Goal: Transaction & Acquisition: Purchase product/service

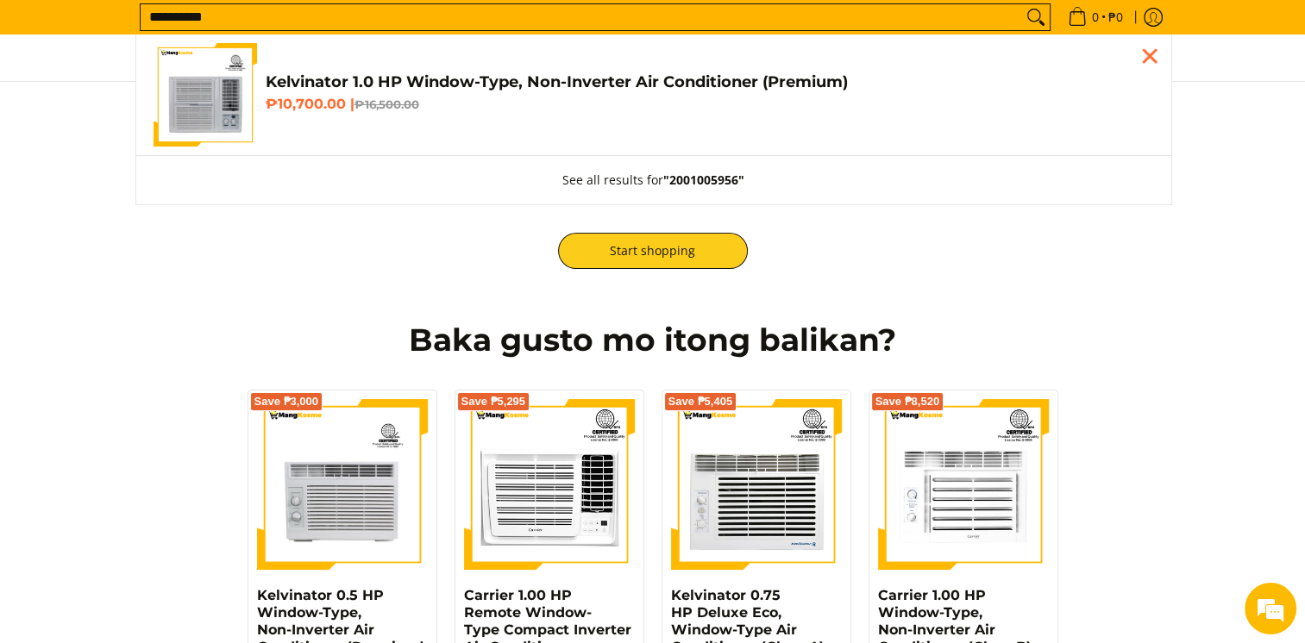
type input "**********"
click at [366, 97] on h6 "₱10,700.00 | ₱16,500.00" at bounding box center [710, 104] width 888 height 17
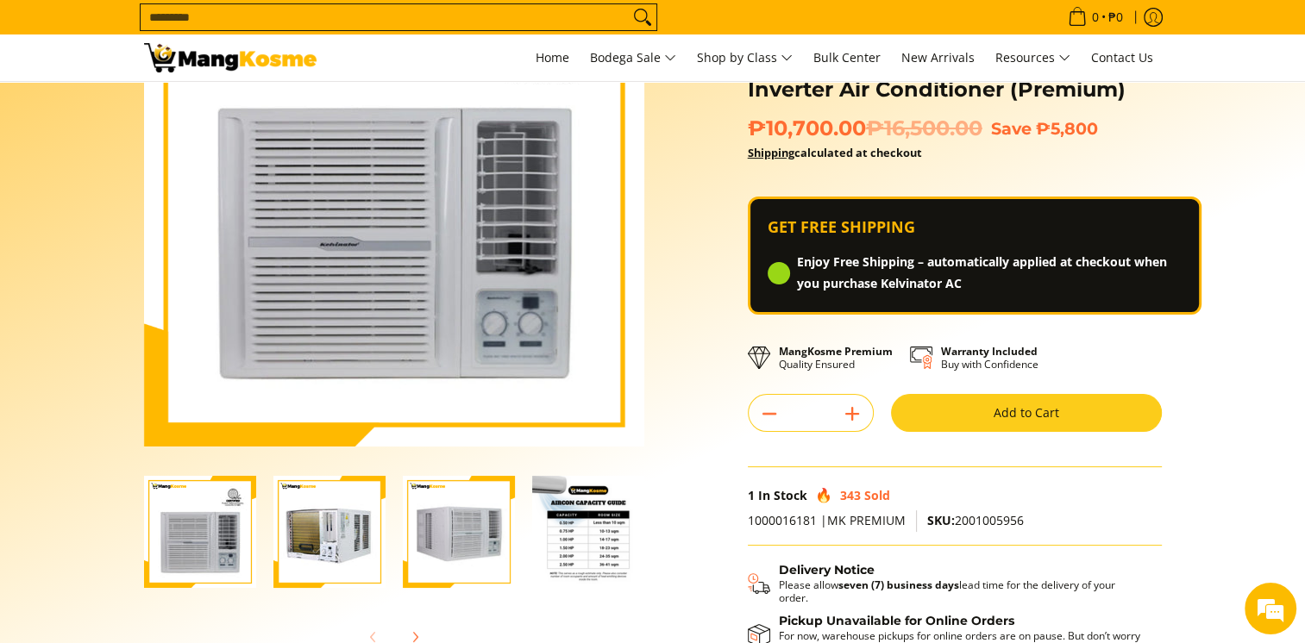
scroll to position [172, 0]
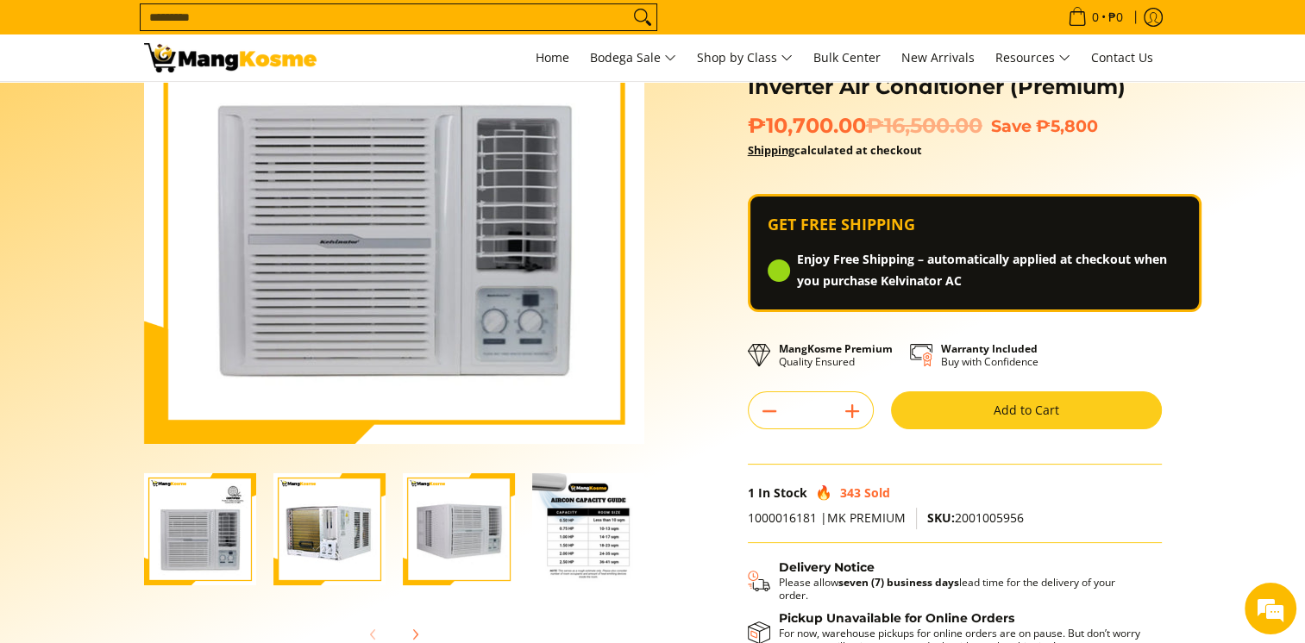
click at [957, 412] on button "Add to Cart" at bounding box center [1026, 411] width 271 height 38
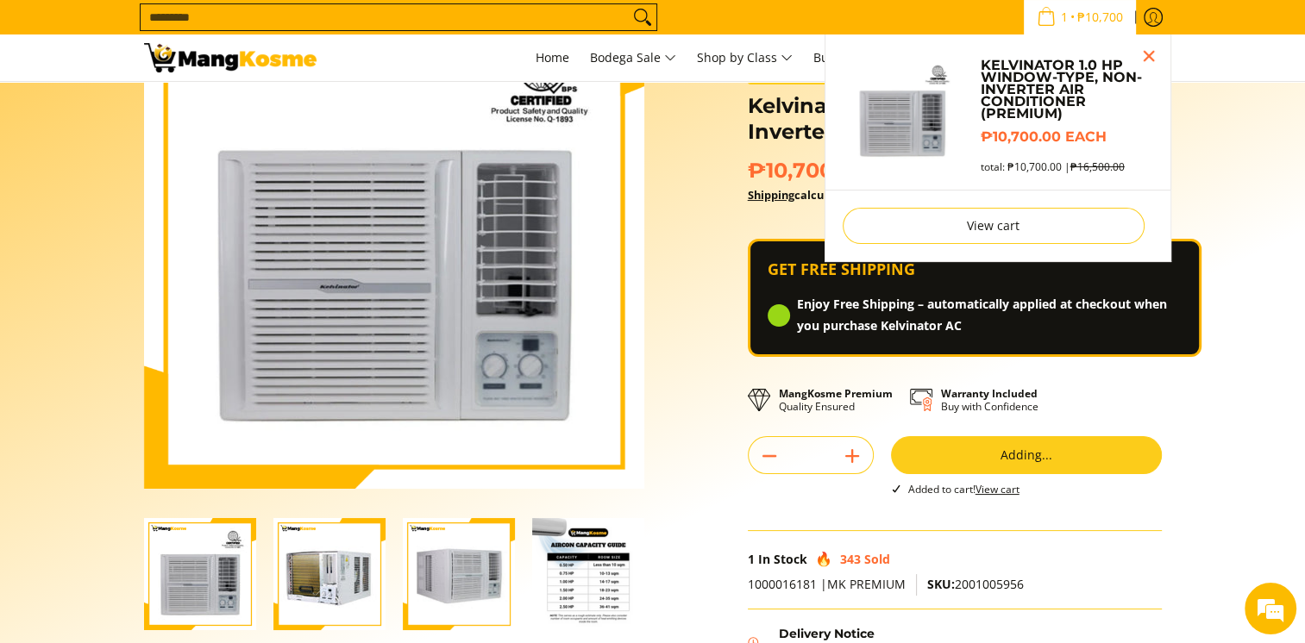
scroll to position [124, 0]
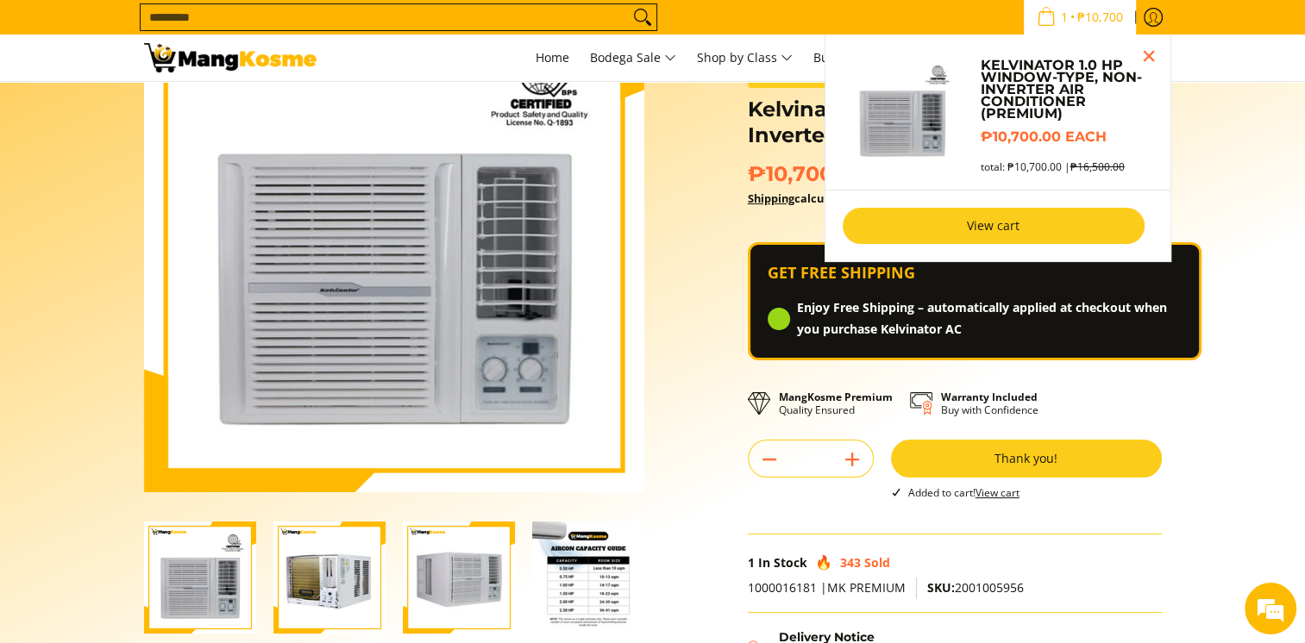
click at [1000, 216] on link "View cart" at bounding box center [994, 226] width 302 height 36
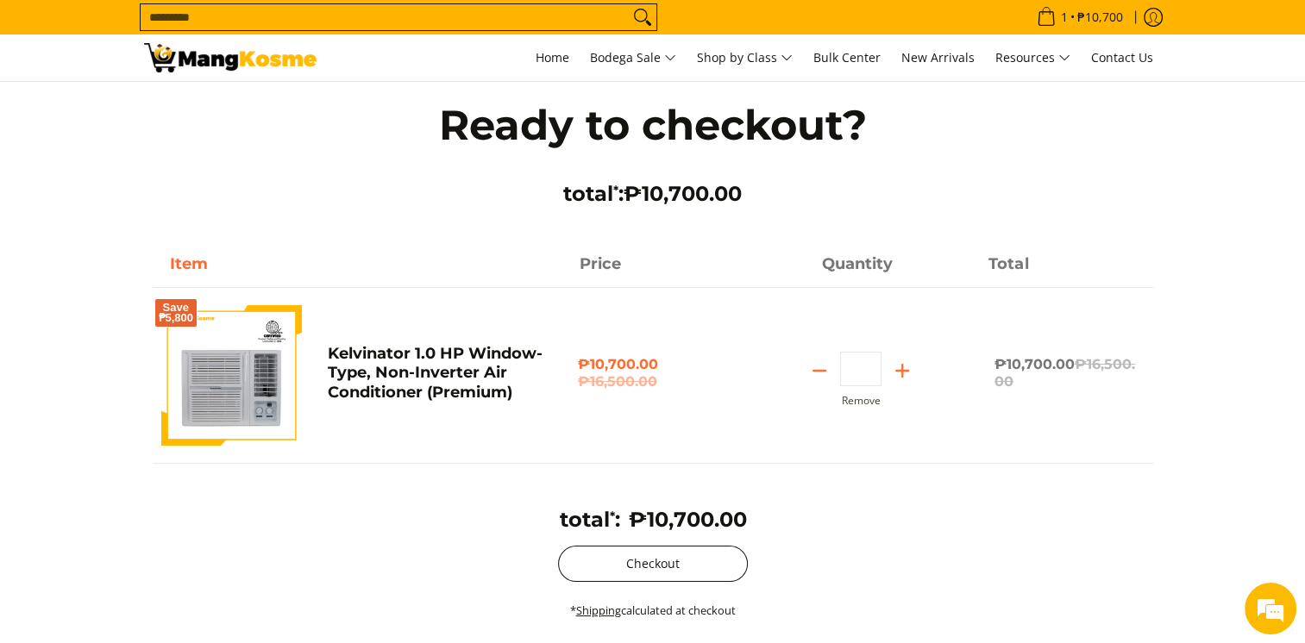
click at [649, 553] on button "Checkout" at bounding box center [653, 564] width 190 height 36
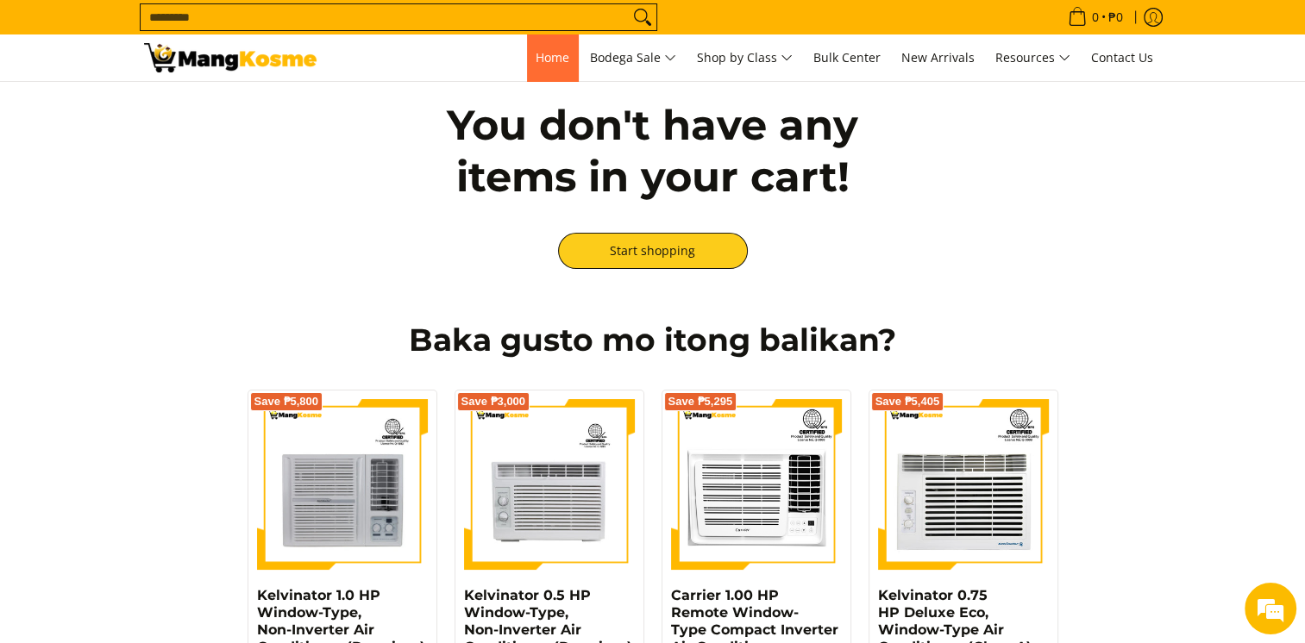
click at [538, 63] on span "Home" at bounding box center [553, 57] width 34 height 16
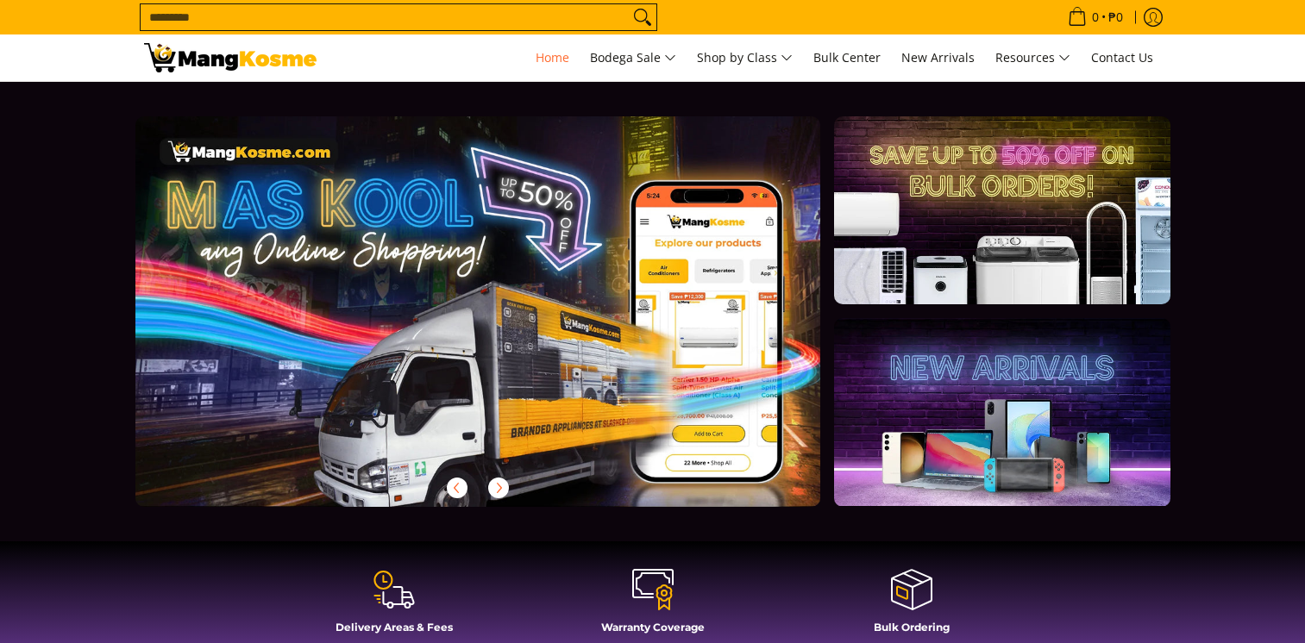
scroll to position [604, 0]
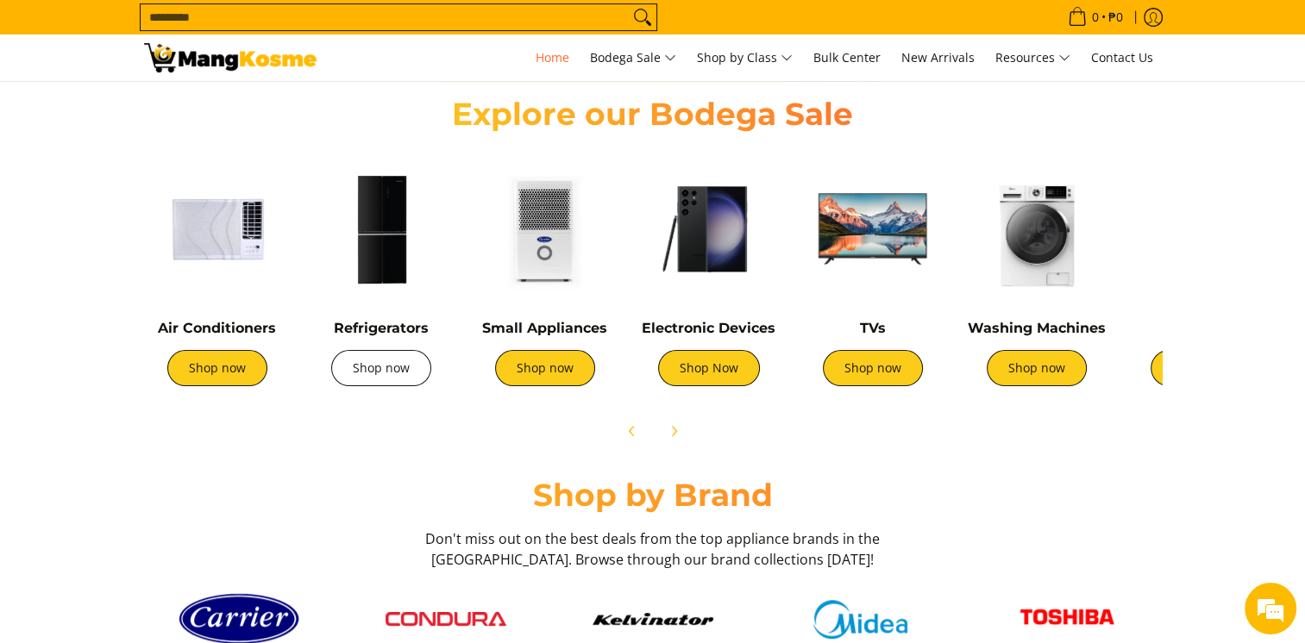
click at [411, 385] on link "Shop now" at bounding box center [381, 368] width 100 height 36
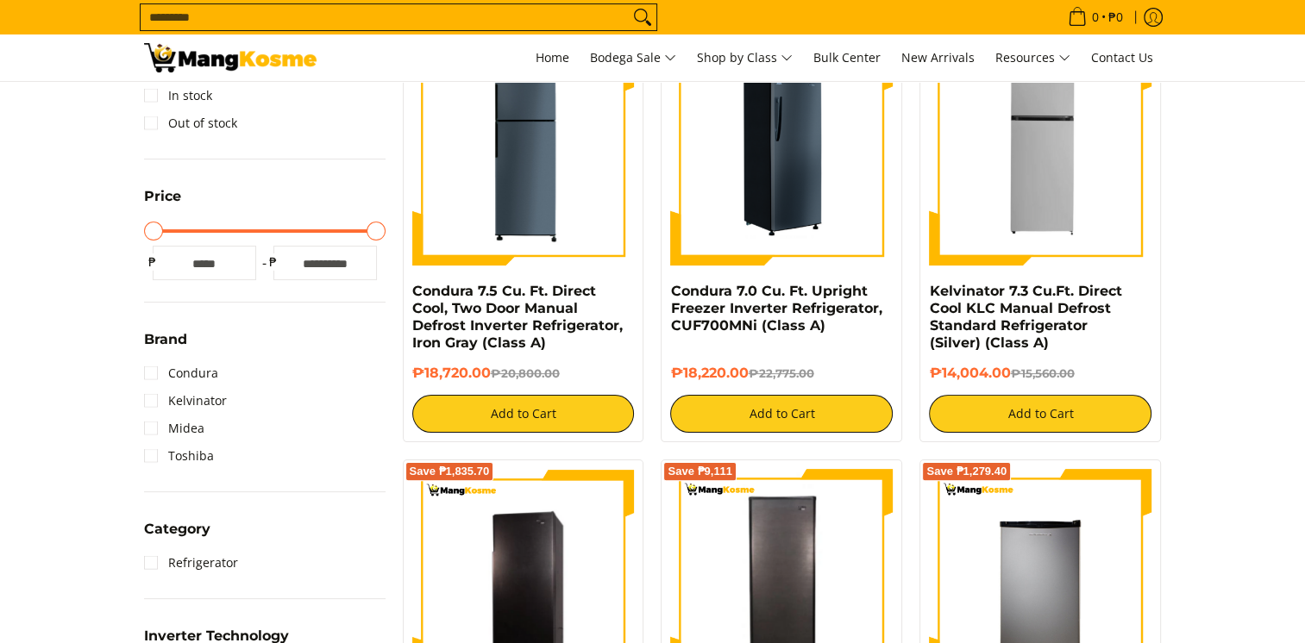
scroll to position [345, 0]
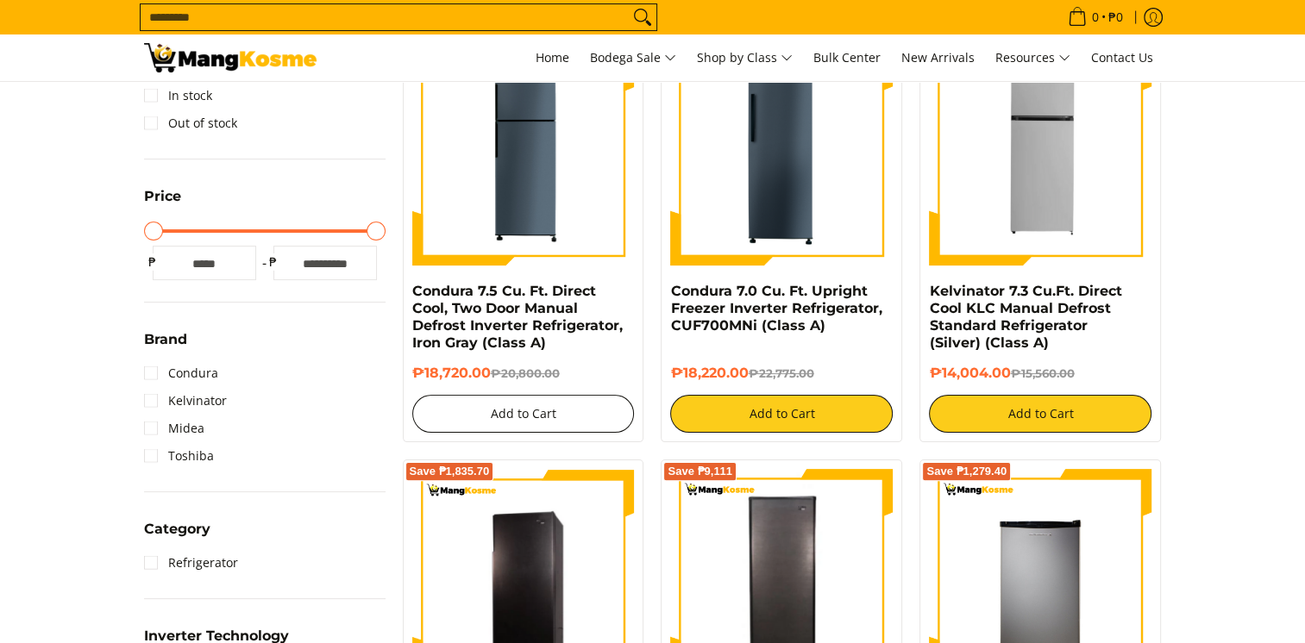
click at [624, 405] on button "Add to Cart" at bounding box center [523, 414] width 223 height 38
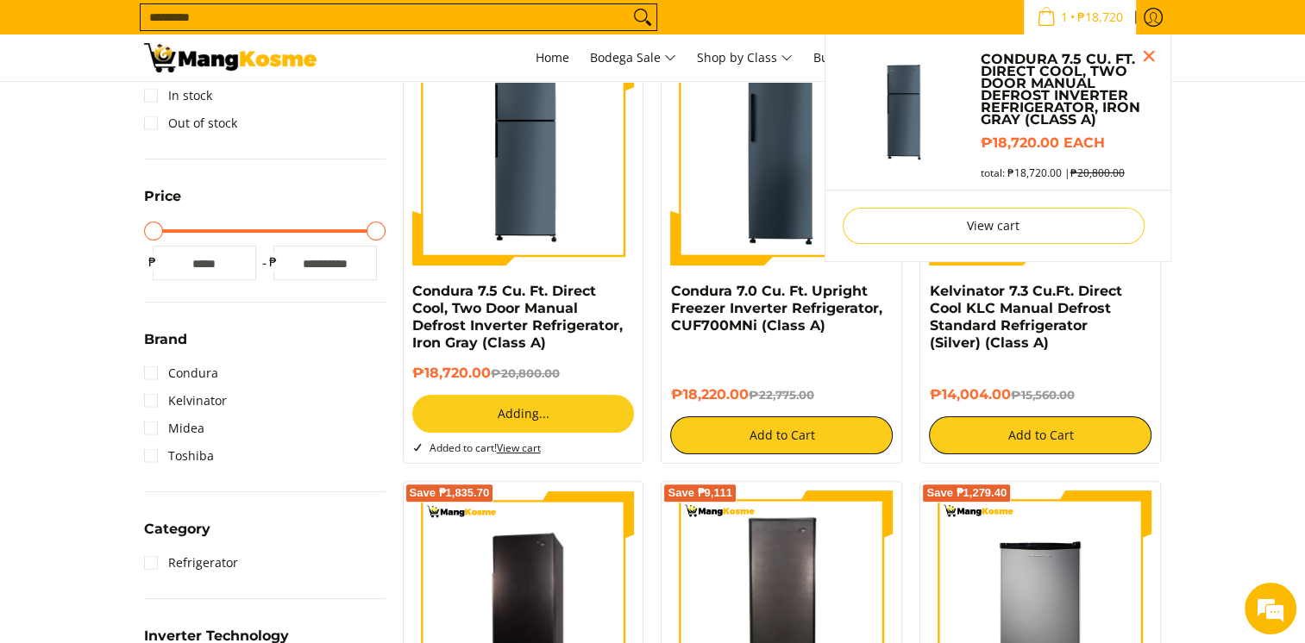
scroll to position [297, 0]
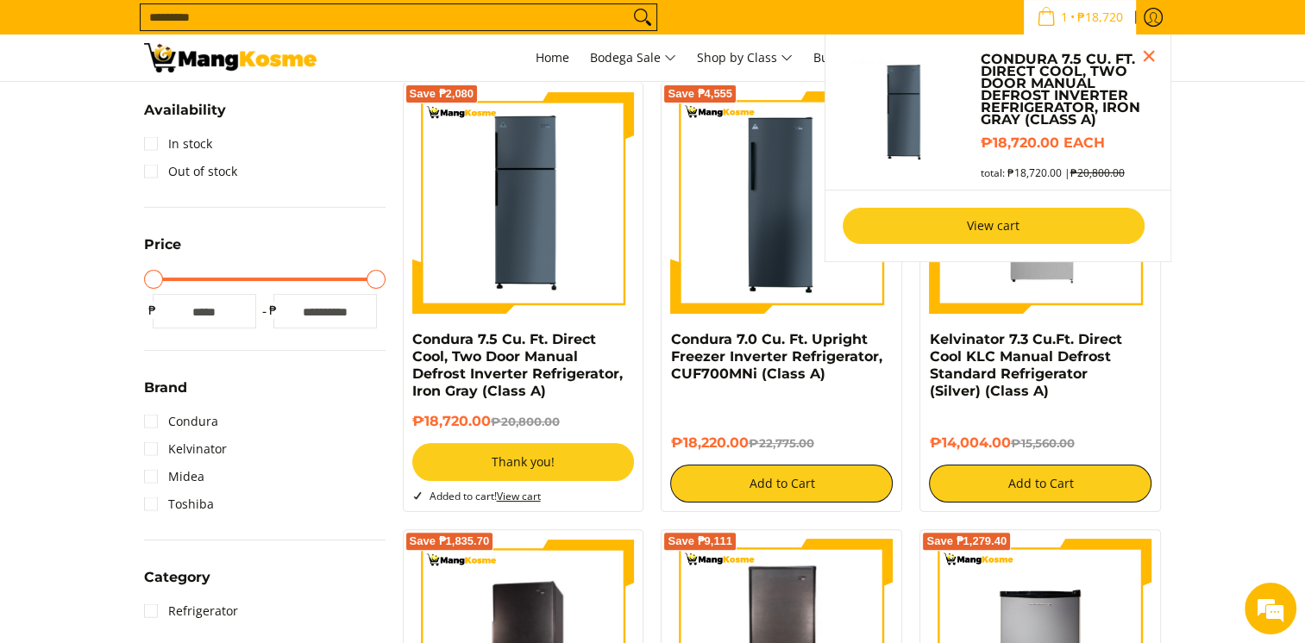
click at [984, 226] on link "View cart" at bounding box center [994, 226] width 302 height 36
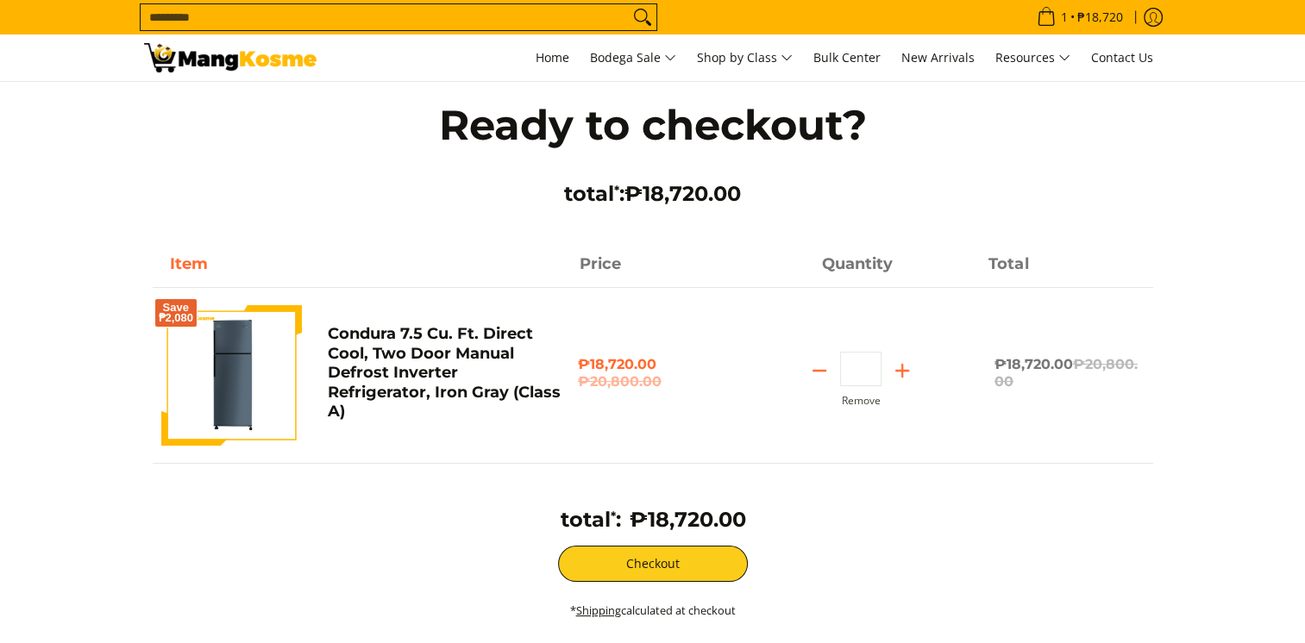
click at [604, 541] on td "total * :" at bounding box center [590, 526] width 69 height 39
click at [614, 575] on button "Checkout" at bounding box center [653, 564] width 190 height 36
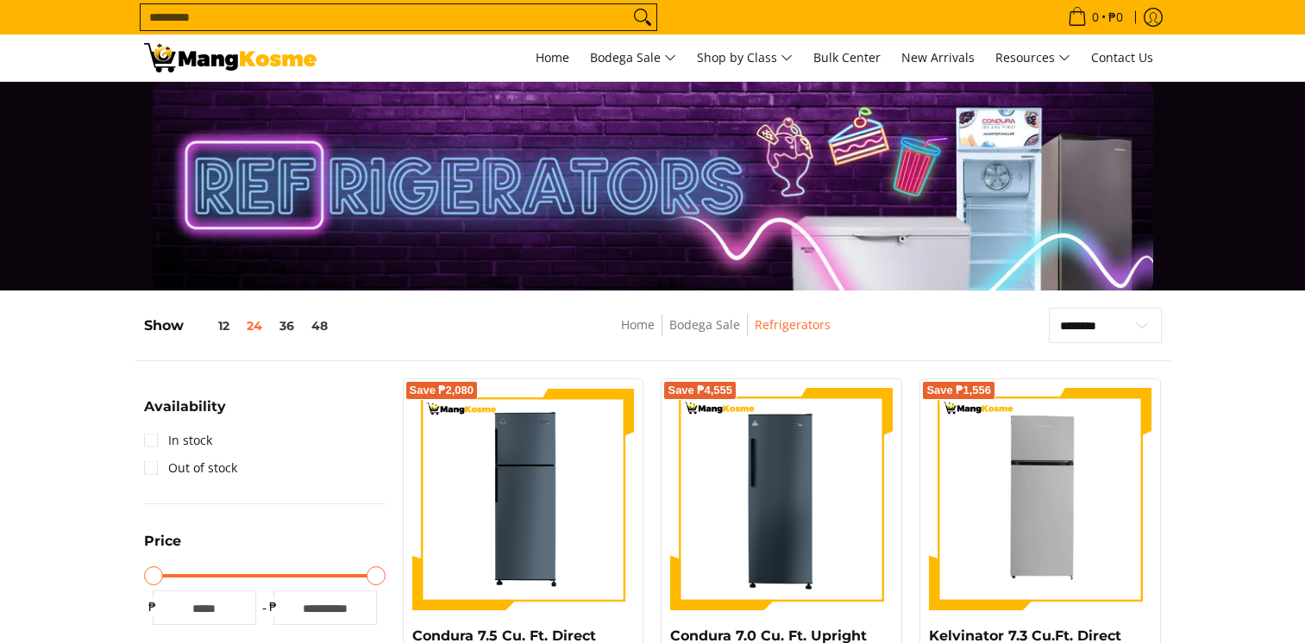
scroll to position [297, 0]
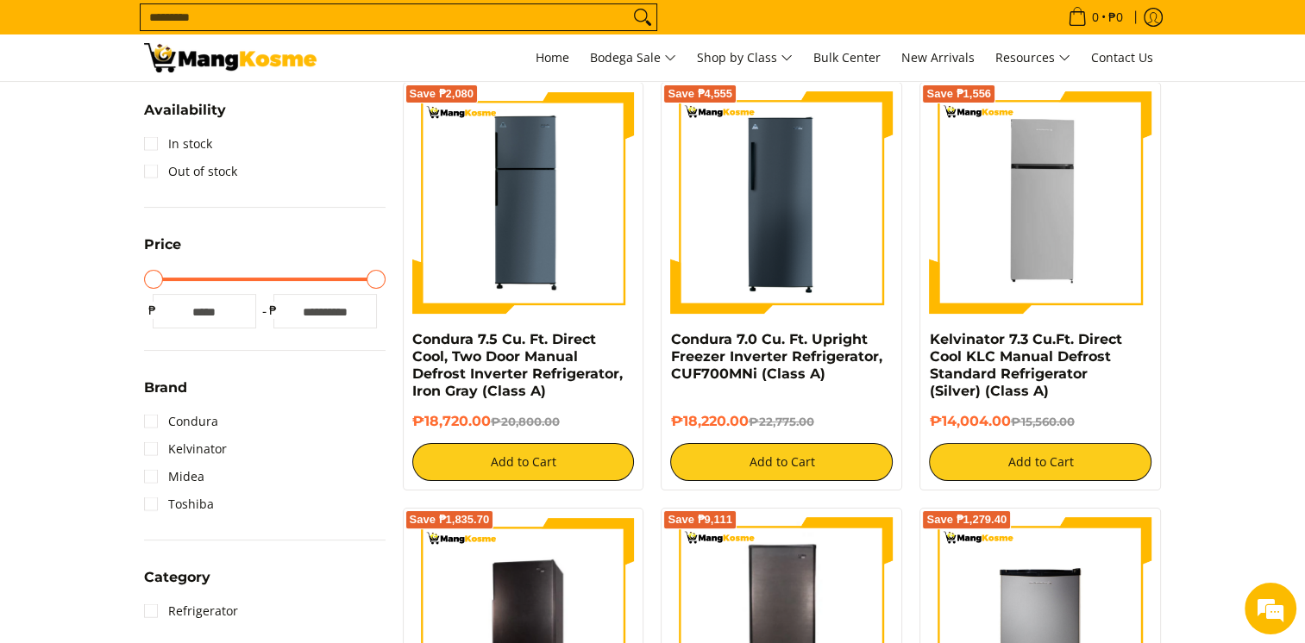
click at [191, 20] on input "Search..." at bounding box center [385, 17] width 488 height 26
click at [179, 16] on input "Search..." at bounding box center [385, 17] width 488 height 26
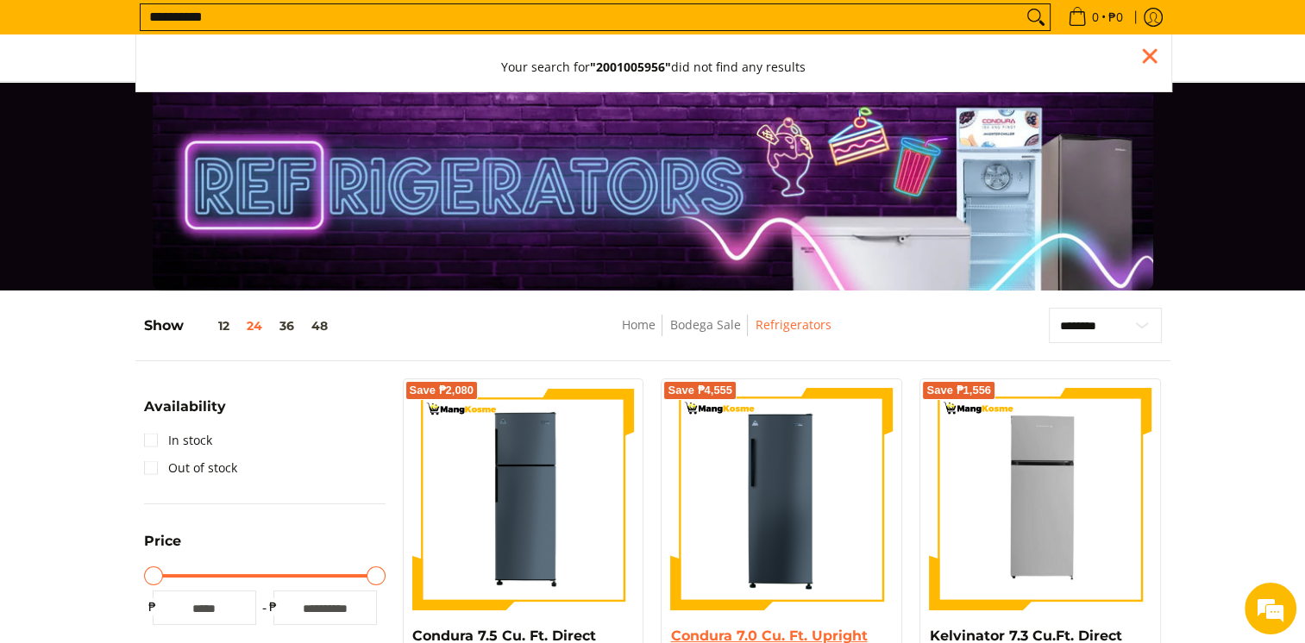
type input "**********"
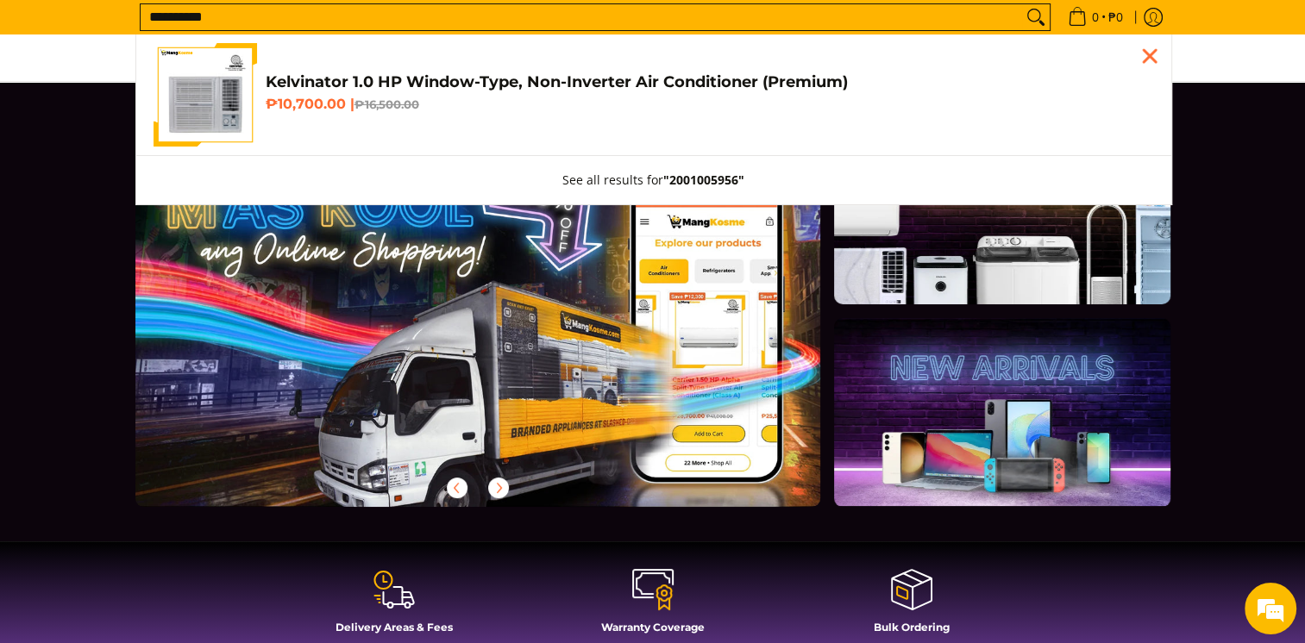
type input "**********"
click at [336, 93] on span "Kelvinator 1.0 HP Window-Type, Non-Inverter Air Conditioner (Premium) ₱10,700.0…" at bounding box center [710, 95] width 888 height 46
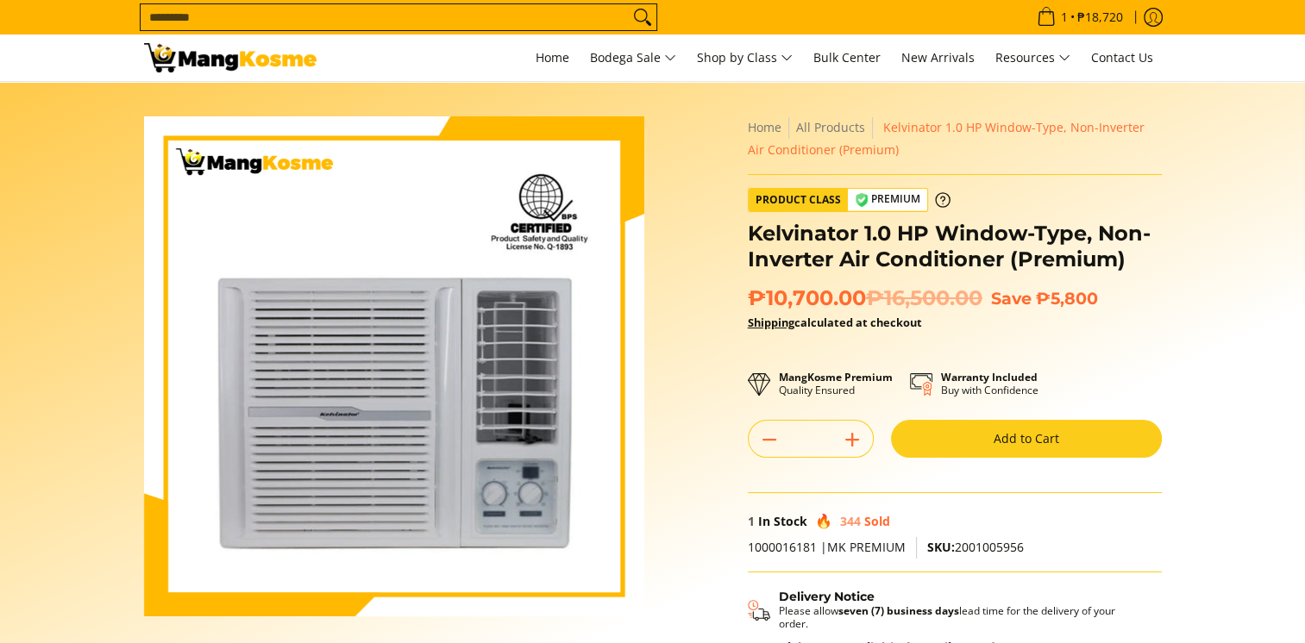
click at [951, 445] on button "Add to Cart" at bounding box center [1026, 439] width 271 height 38
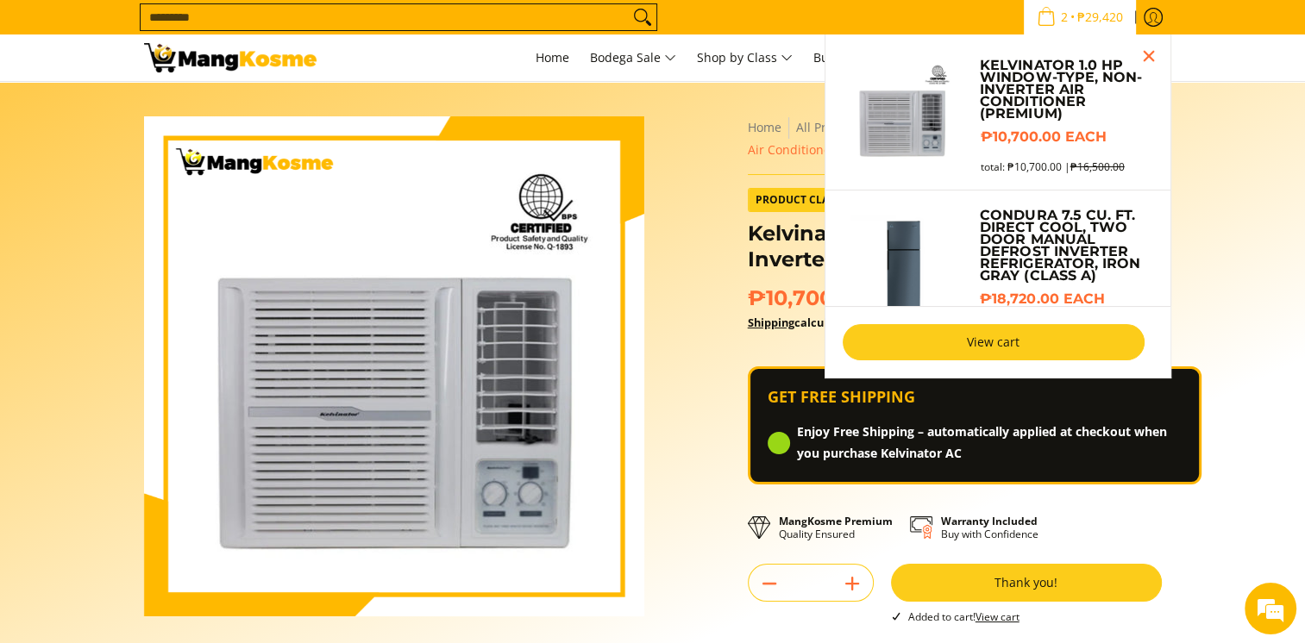
click at [1004, 340] on link "View cart" at bounding box center [994, 342] width 302 height 36
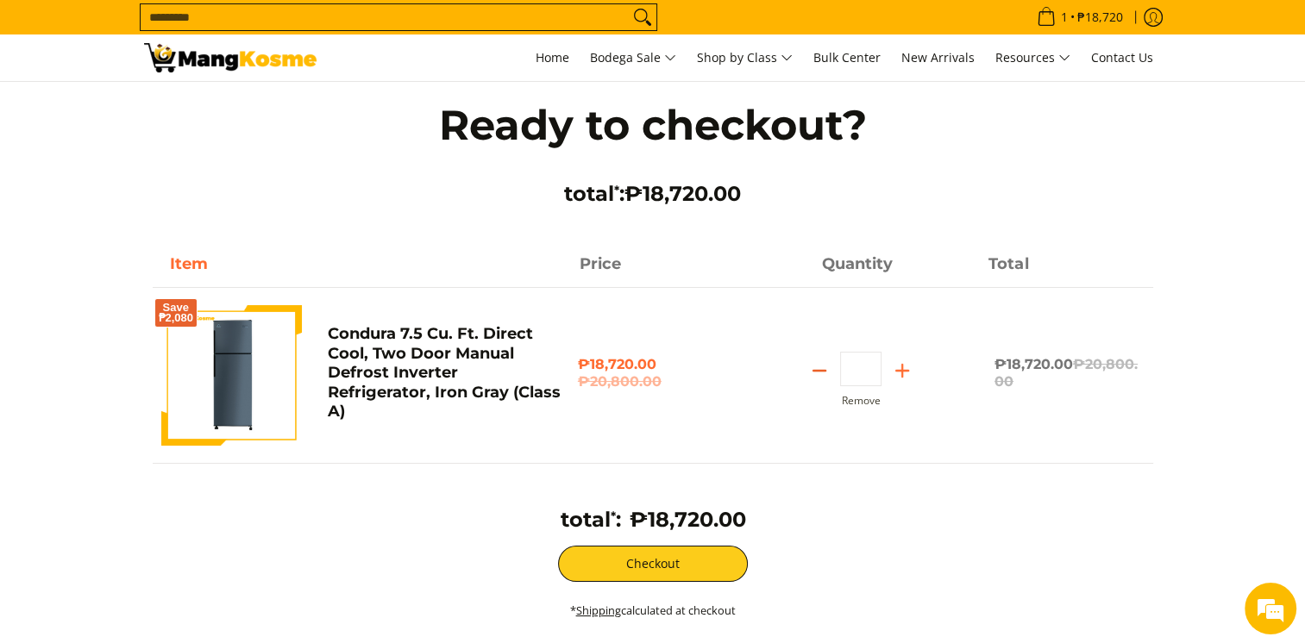
click at [824, 371] on line "Subtract" at bounding box center [819, 371] width 12 height 0
type input "*"
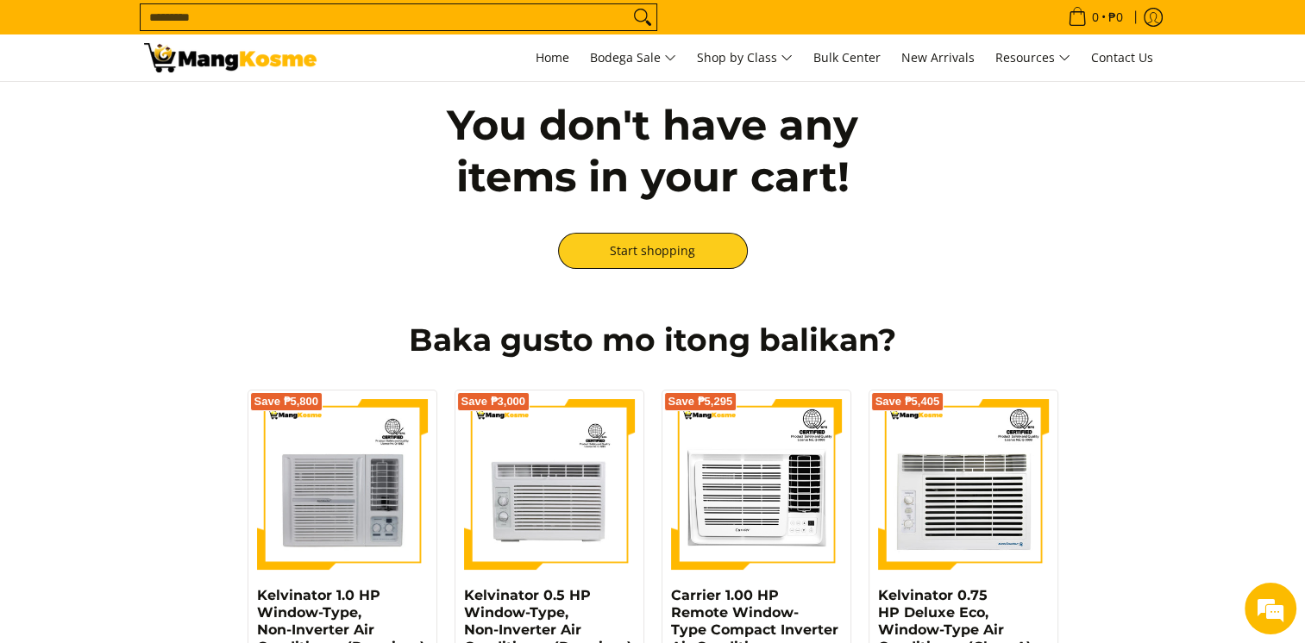
scroll to position [172, 0]
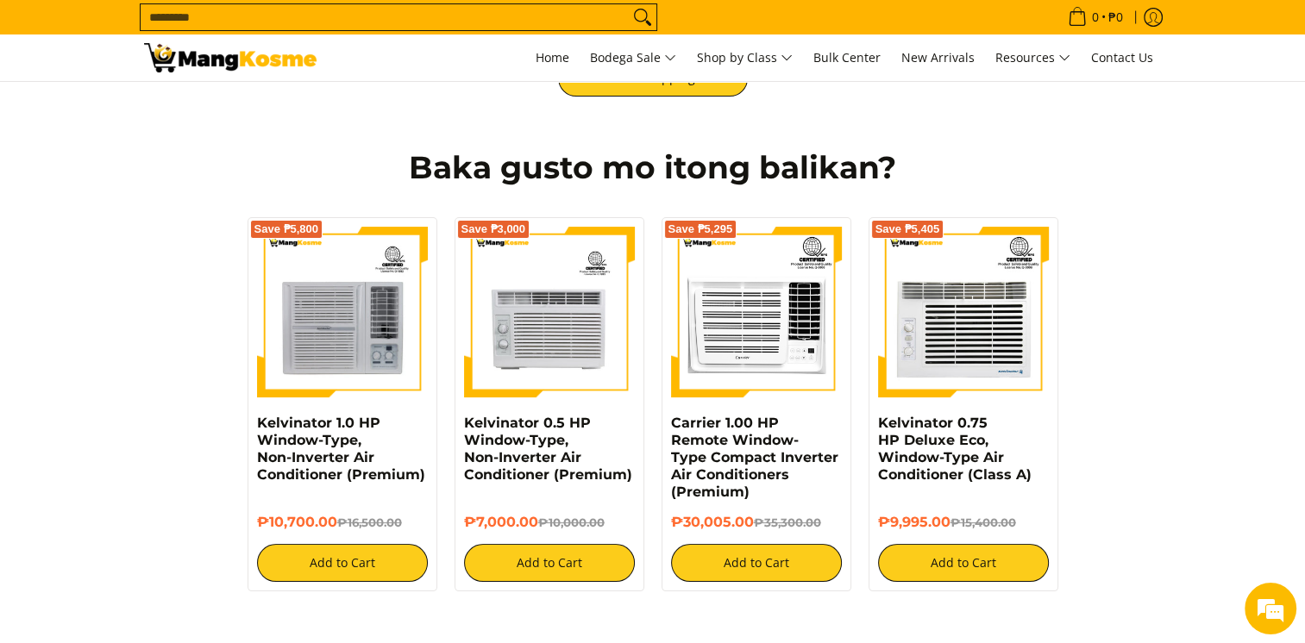
click at [358, 15] on input "Search..." at bounding box center [385, 17] width 488 height 26
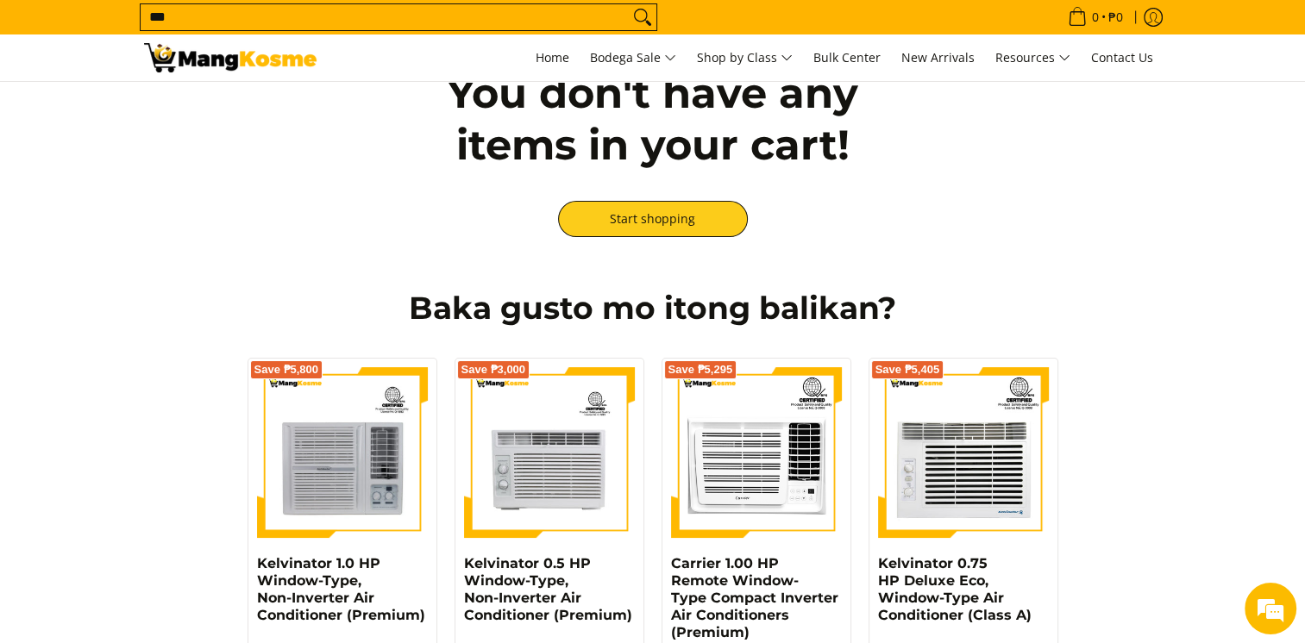
scroll to position [0, 0]
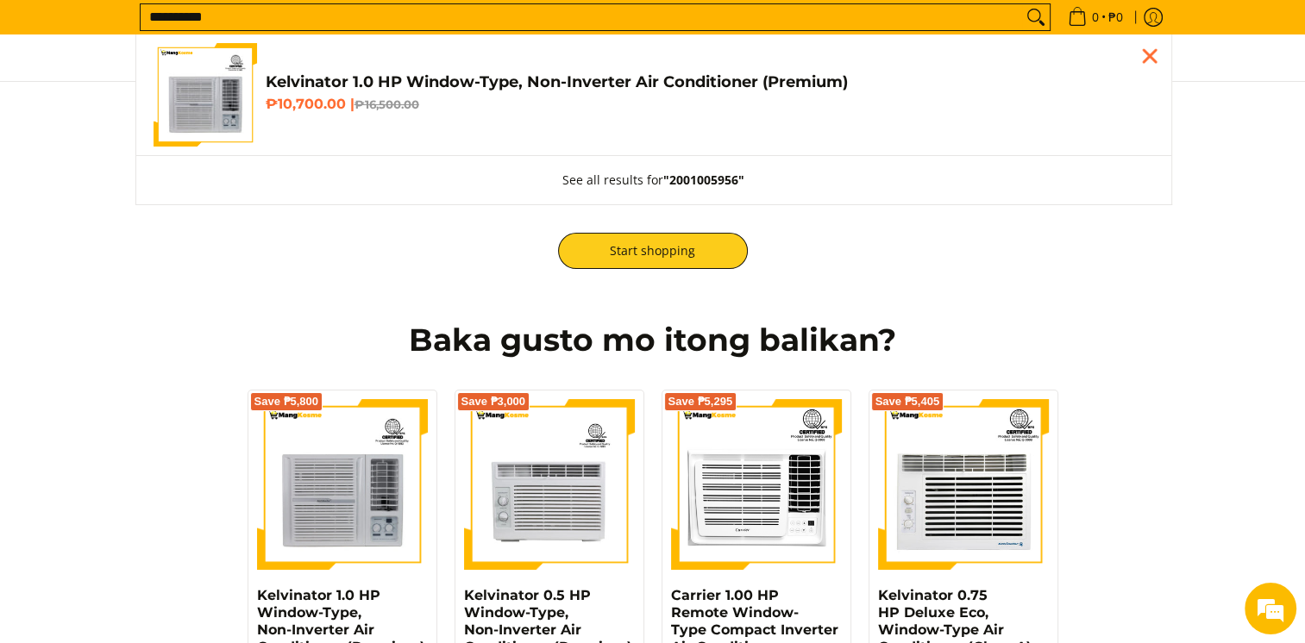
type input "**********"
click at [371, 96] on h6 "₱10,700.00 | ₱16,500.00" at bounding box center [710, 104] width 888 height 17
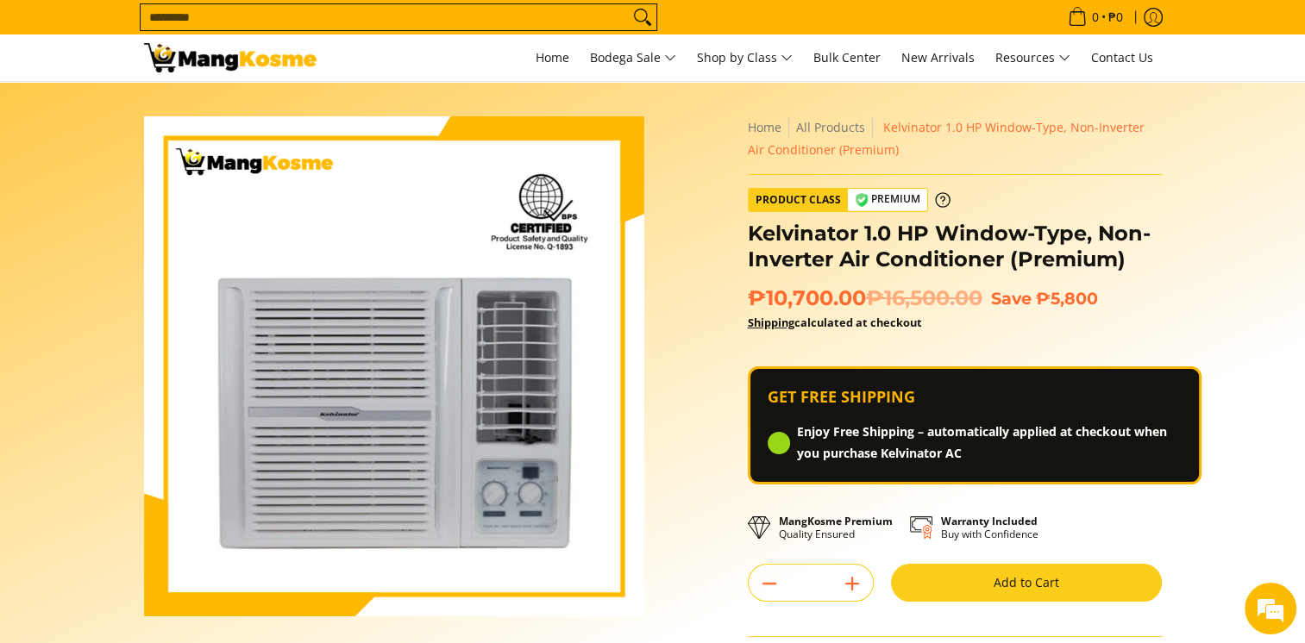
click at [1094, 572] on button "Add to Cart" at bounding box center [1026, 583] width 271 height 38
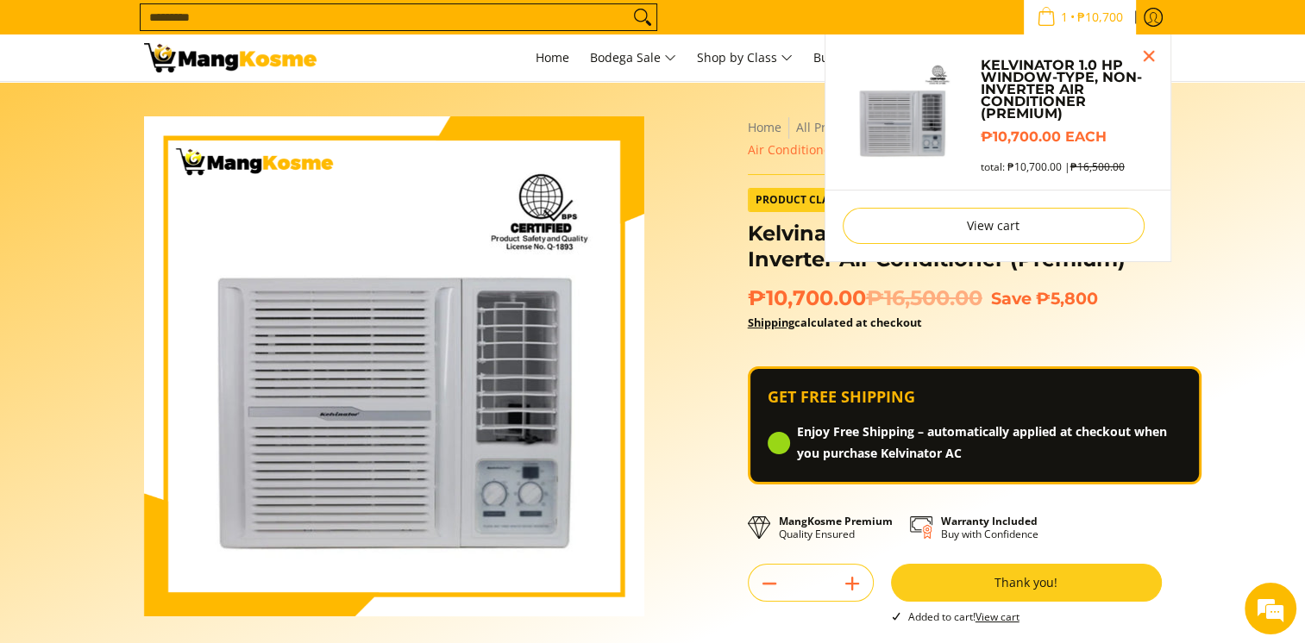
click at [1083, 200] on li "View cart Checkout" at bounding box center [997, 226] width 345 height 72
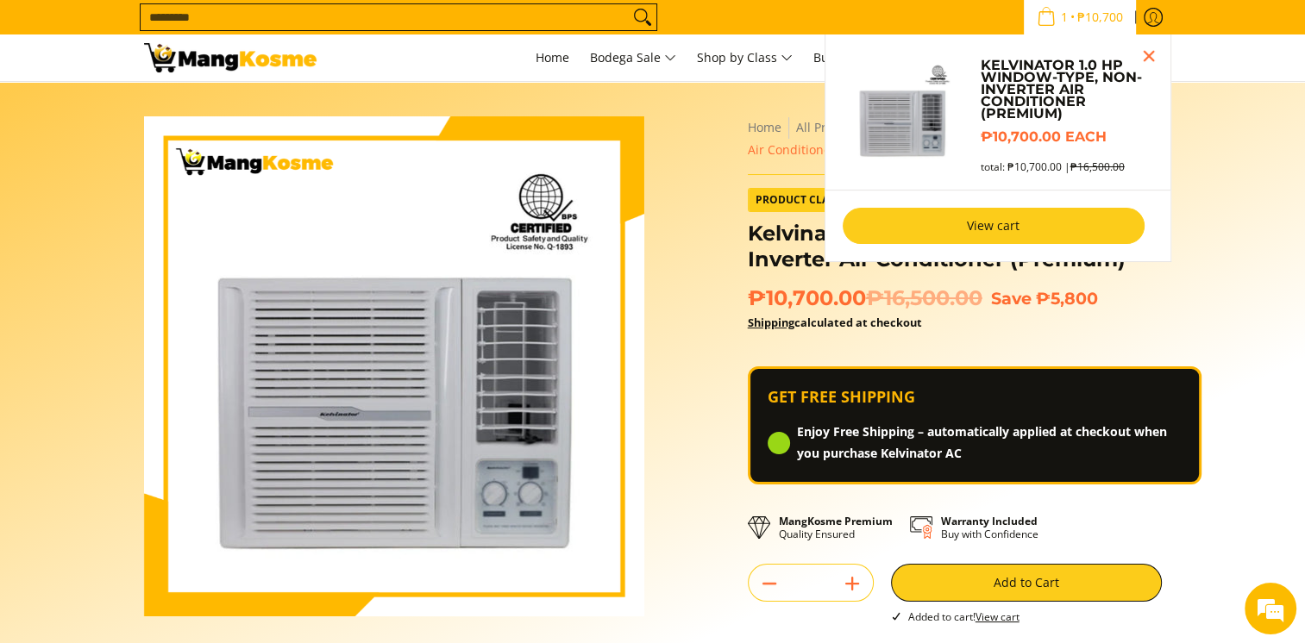
click at [1080, 226] on link "View cart" at bounding box center [994, 226] width 302 height 36
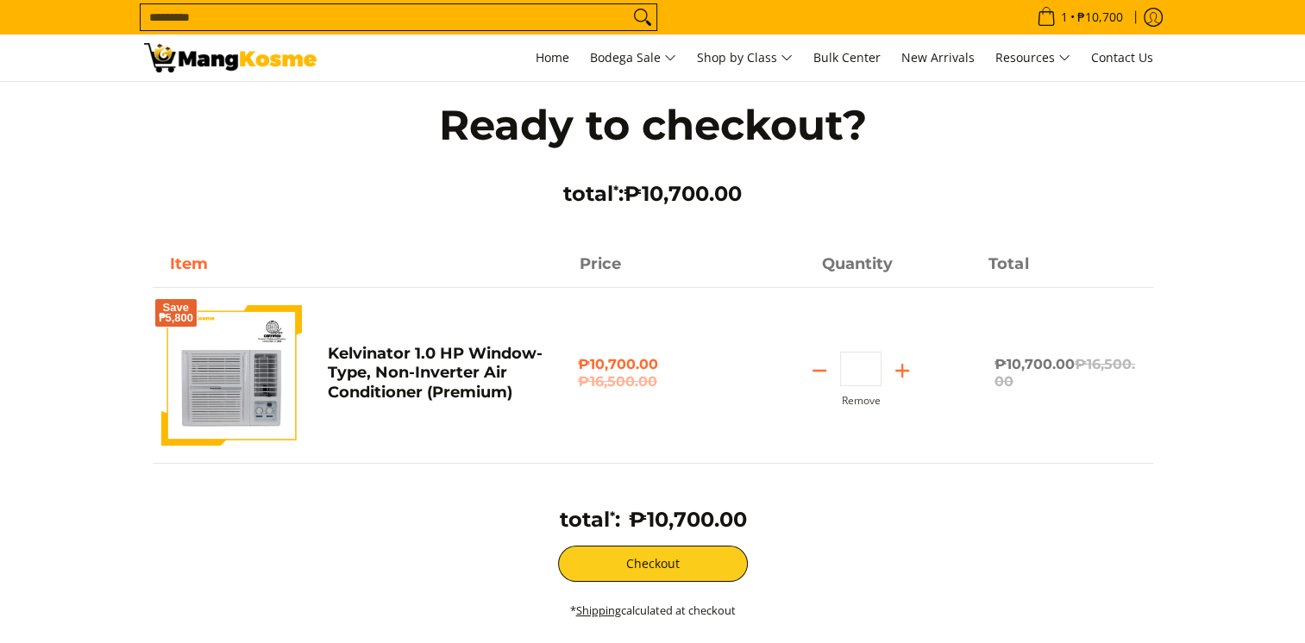
drag, startPoint x: 677, startPoint y: 594, endPoint x: 680, endPoint y: 581, distance: 13.2
click at [680, 585] on div "total * : ₱10,700.00 Checkout * Shipping calculated at checkout" at bounding box center [653, 572] width 1000 height 131
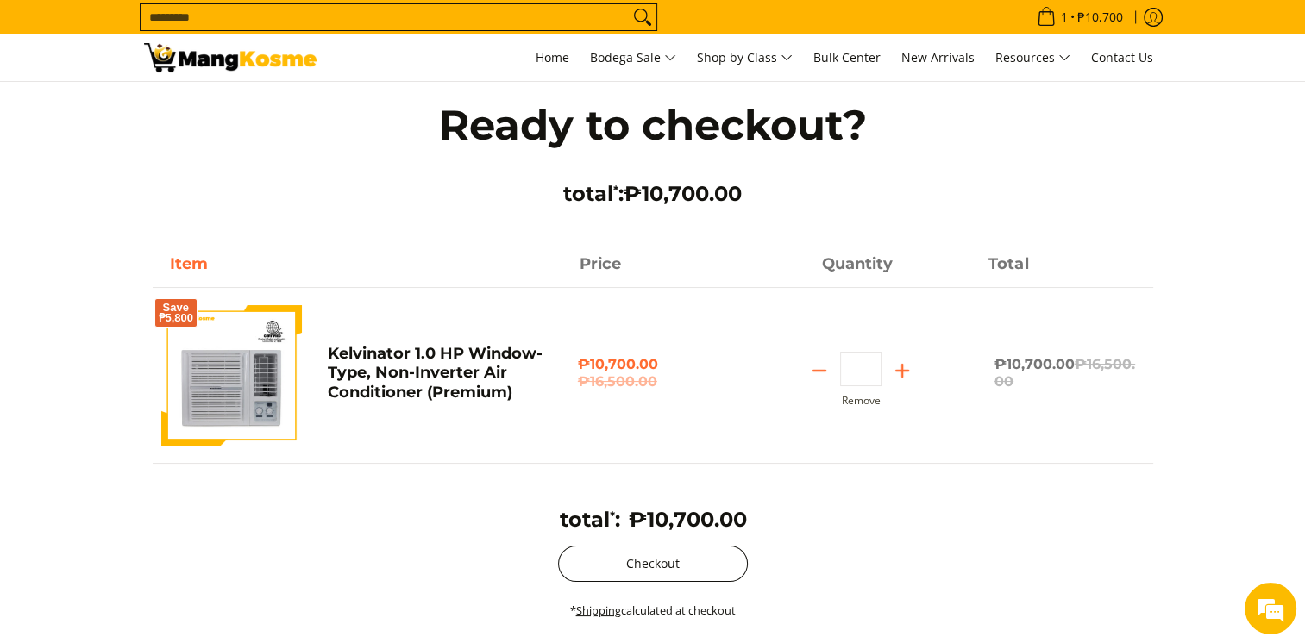
click at [681, 573] on button "Checkout" at bounding box center [653, 564] width 190 height 36
